Goal: Task Accomplishment & Management: Complete application form

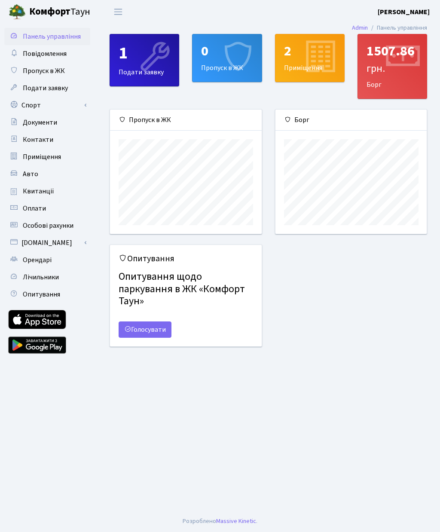
scroll to position [124, 151]
click at [42, 104] on link "Спорт" at bounding box center [47, 105] width 86 height 17
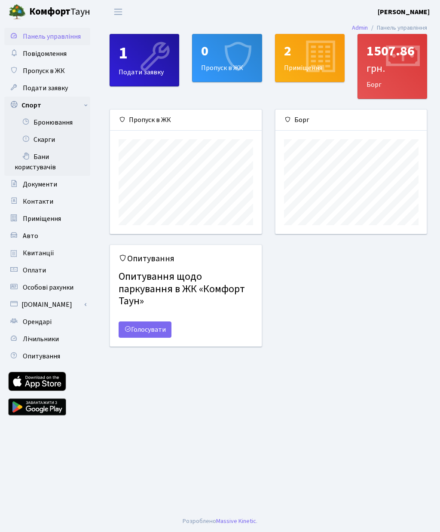
click at [61, 126] on link "Бронювання" at bounding box center [47, 122] width 86 height 17
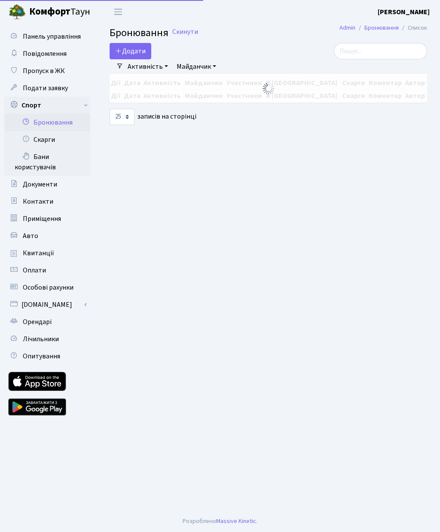
select select "25"
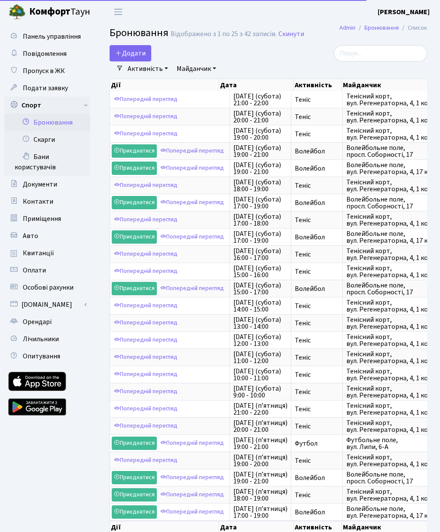
click at [130, 55] on button "Додати" at bounding box center [131, 53] width 42 height 16
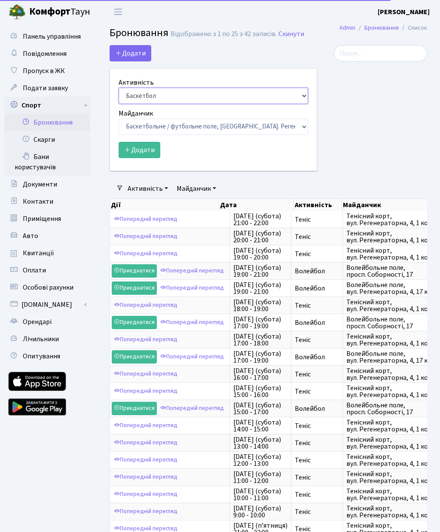
click at [160, 96] on select "Баскетбол Волейбол Йога Катання на роликах Настільний теніс [PERSON_NAME] Фітнес" at bounding box center [214, 96] width 190 height 16
select select "1"
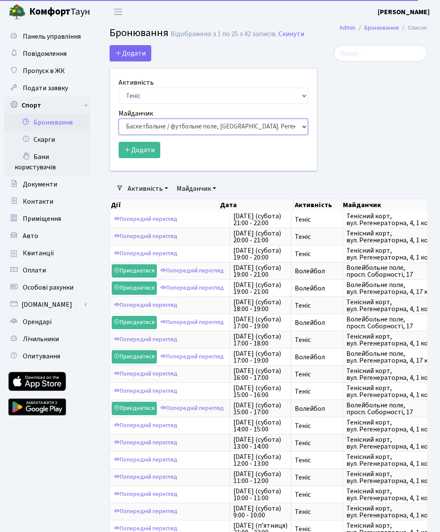
click at [184, 126] on select "Баскетбольне / футбольне поле, Вул. Регенераторна, 4, 1 корпус Баскетбольне пол…" at bounding box center [214, 127] width 190 height 16
click at [198, 127] on select "Баскетбольне / футбольне поле, Вул. Регенераторна, 4, 1 корпус Баскетбольне пол…" at bounding box center [214, 127] width 190 height 16
select select "1"
click at [145, 150] on button "Додати" at bounding box center [140, 150] width 42 height 16
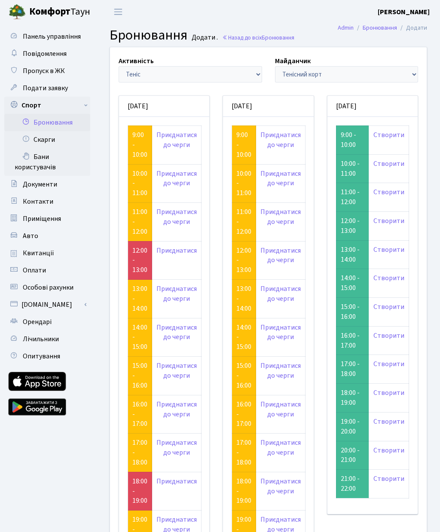
click at [392, 134] on link "Створити" at bounding box center [389, 134] width 31 height 9
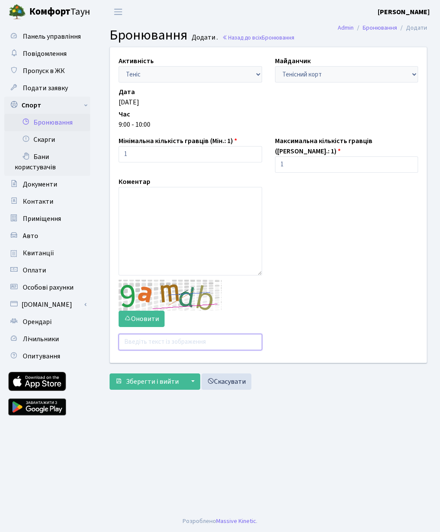
click at [166, 335] on input "text" at bounding box center [191, 342] width 144 height 16
type input "T"
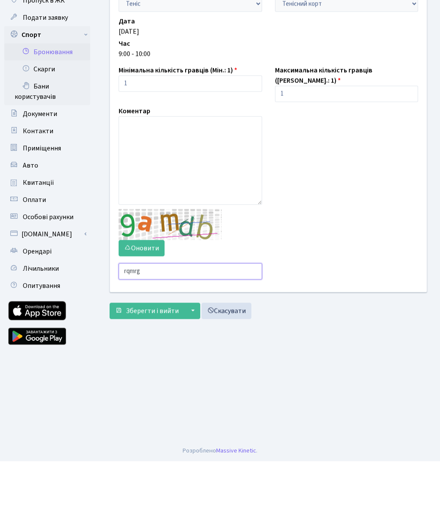
type input "rqmrg"
click at [160, 377] on span "Зберегти і вийти" at bounding box center [152, 381] width 53 height 9
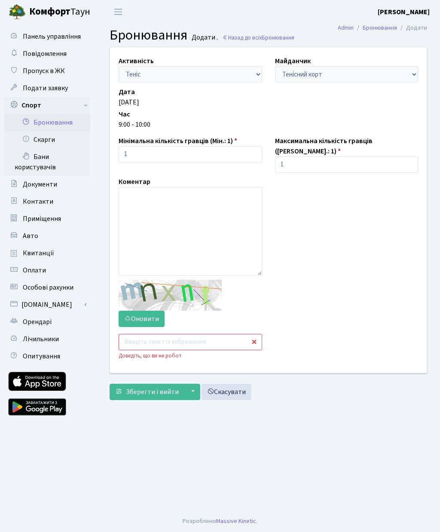
click at [157, 340] on input "text" at bounding box center [191, 342] width 144 height 16
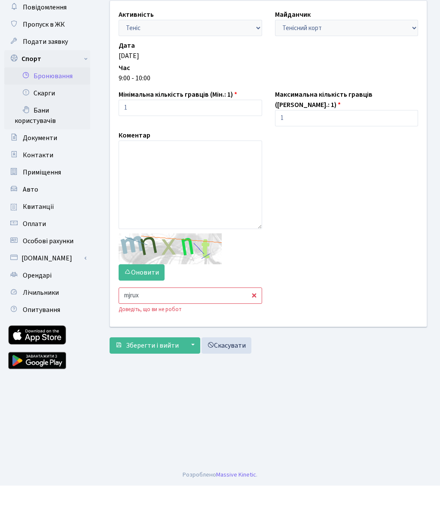
type input "mjrux"
click at [153, 387] on span "Зберегти і вийти" at bounding box center [152, 391] width 53 height 9
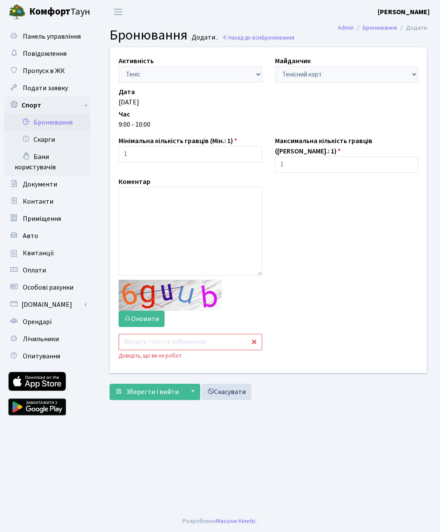
click at [168, 335] on input "text" at bounding box center [191, 342] width 144 height 16
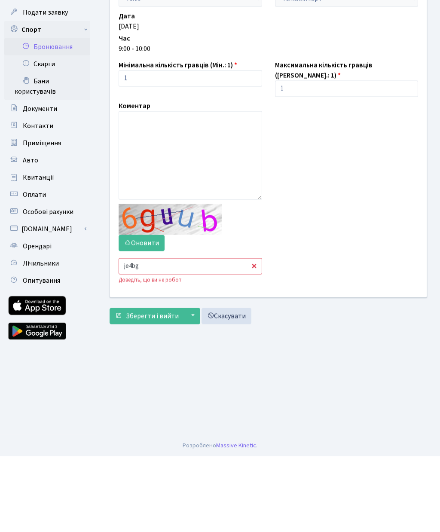
type input "je4bg"
click at [150, 387] on span "Зберегти і вийти" at bounding box center [152, 391] width 53 height 9
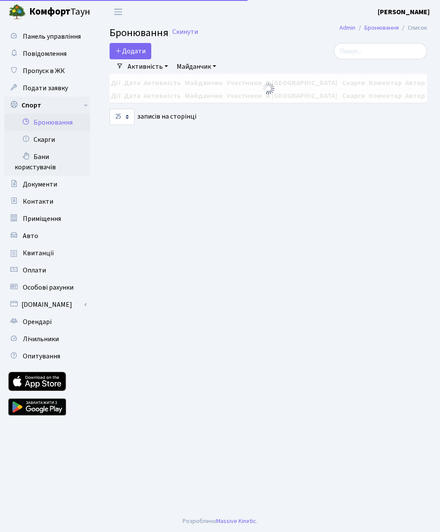
select select "25"
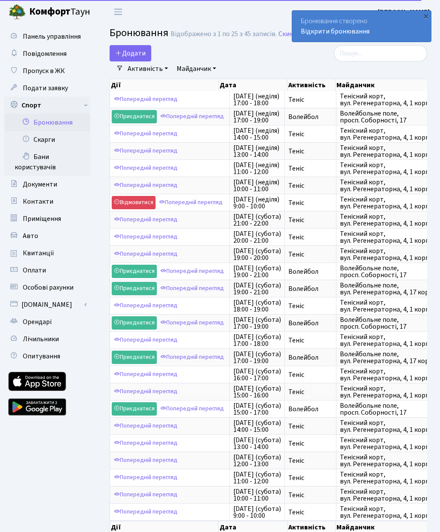
click at [137, 54] on button "Додати" at bounding box center [131, 53] width 42 height 16
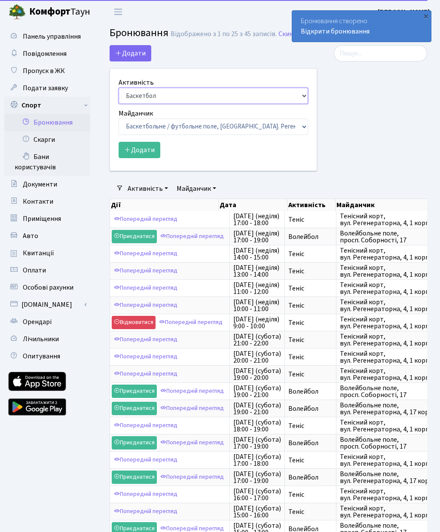
click at [182, 97] on select "Баскетбол Волейбол Йога Катання на роликах Настільний теніс Теніс Футбол Фітнес" at bounding box center [214, 96] width 190 height 16
select select "1"
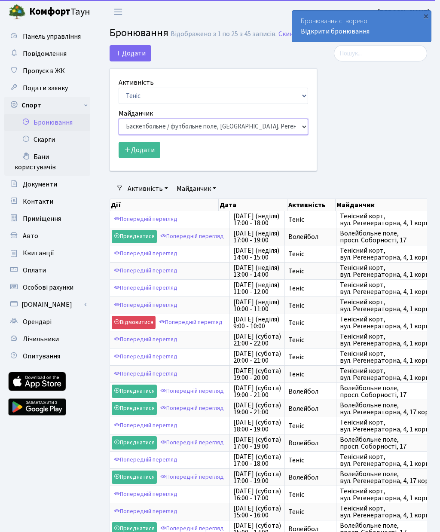
click at [197, 127] on select "Баскетбольне / футбольне поле, Вул. Регенераторна, 4, 1 корпус Баскетбольне пол…" at bounding box center [214, 127] width 190 height 16
click at [178, 124] on select "Баскетбольне / футбольне поле, Вул. Регенераторна, 4, 1 корпус Баскетбольне пол…" at bounding box center [214, 127] width 190 height 16
select select "1"
click at [147, 147] on button "Додати" at bounding box center [140, 150] width 42 height 16
